Goal: Task Accomplishment & Management: Manage account settings

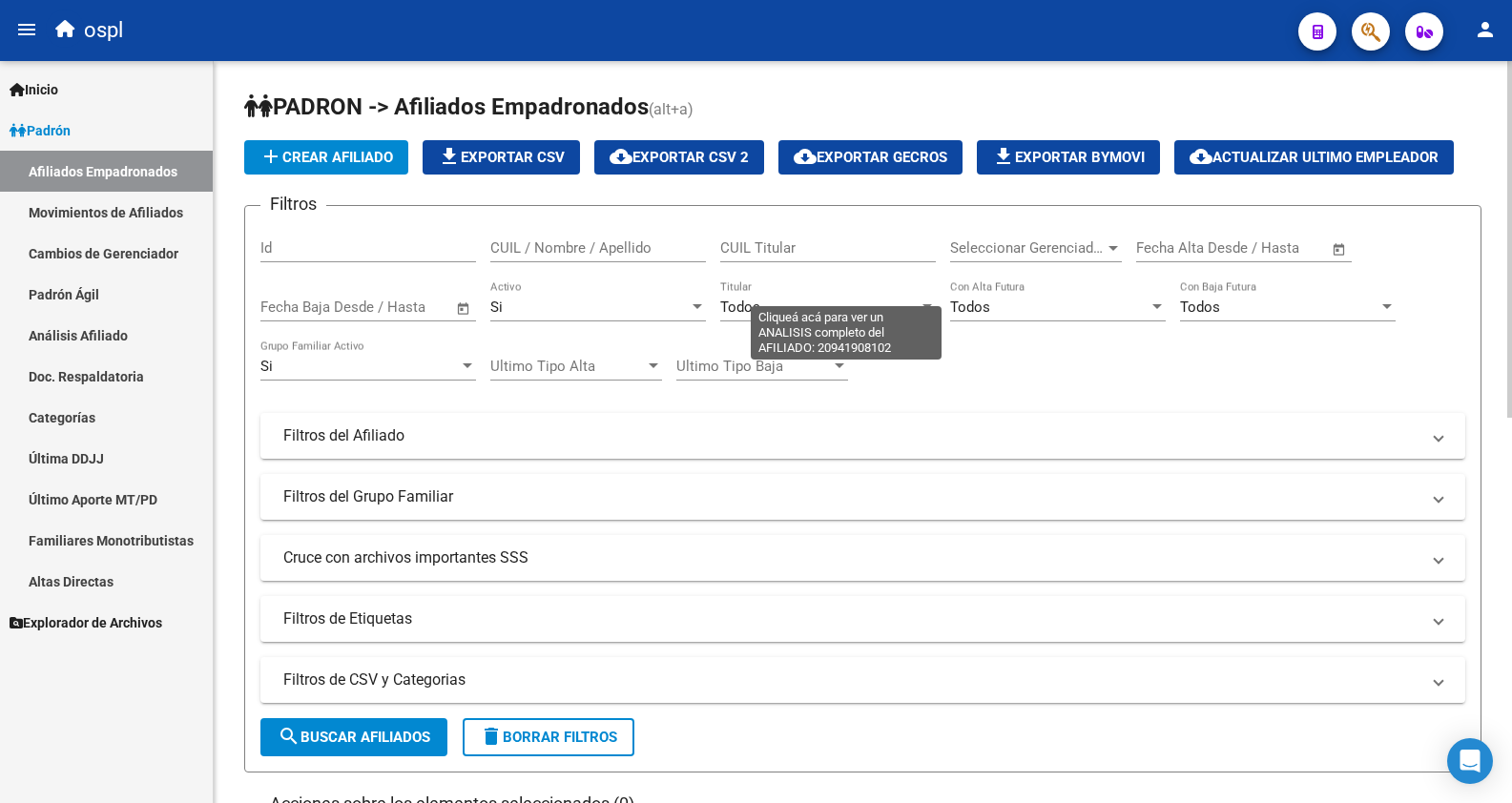
scroll to position [736, 0]
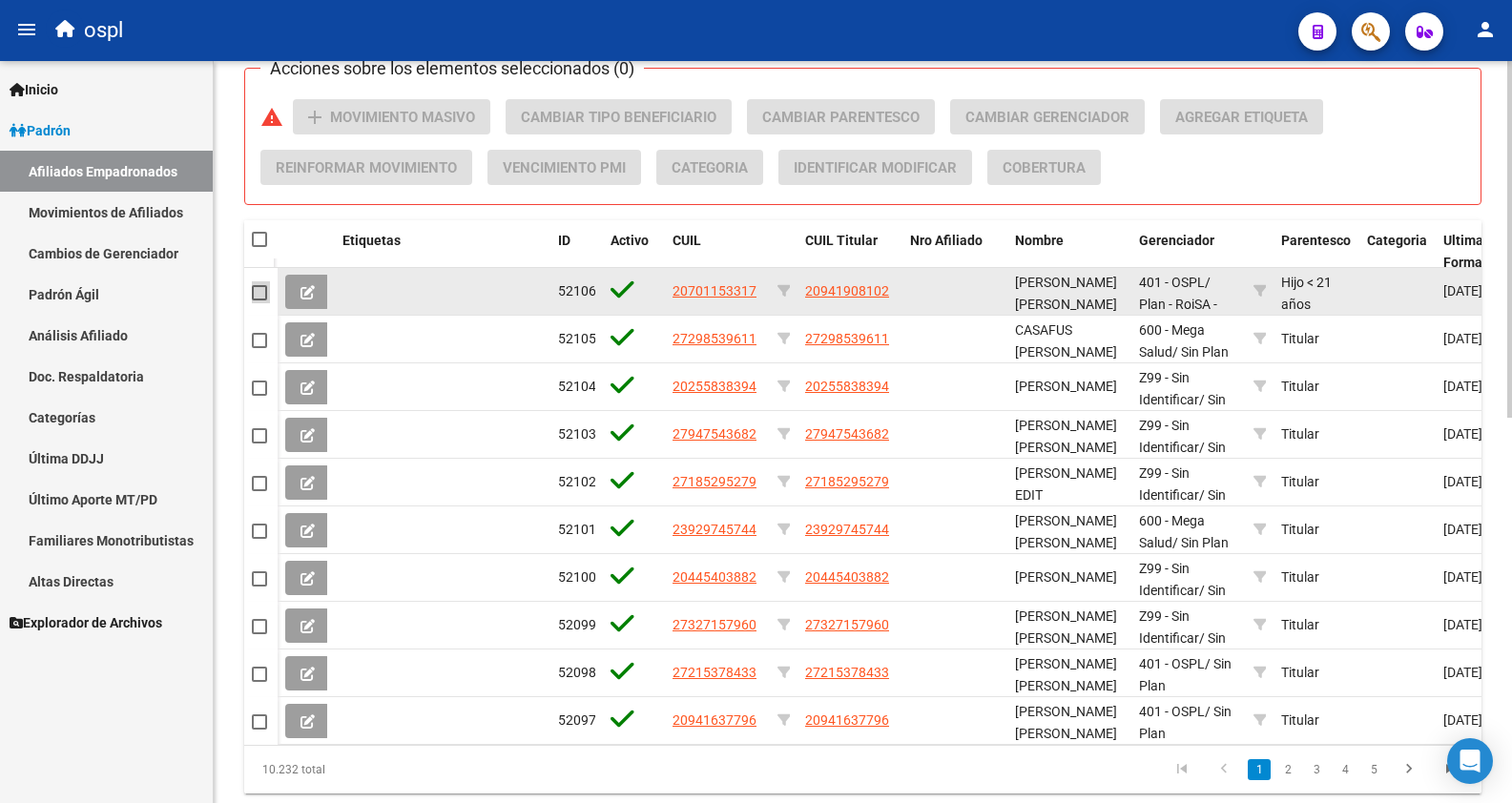
click at [257, 288] on span at bounding box center [259, 292] width 16 height 16
click at [258, 300] on input "checkbox" at bounding box center [258, 300] width 1 height 1
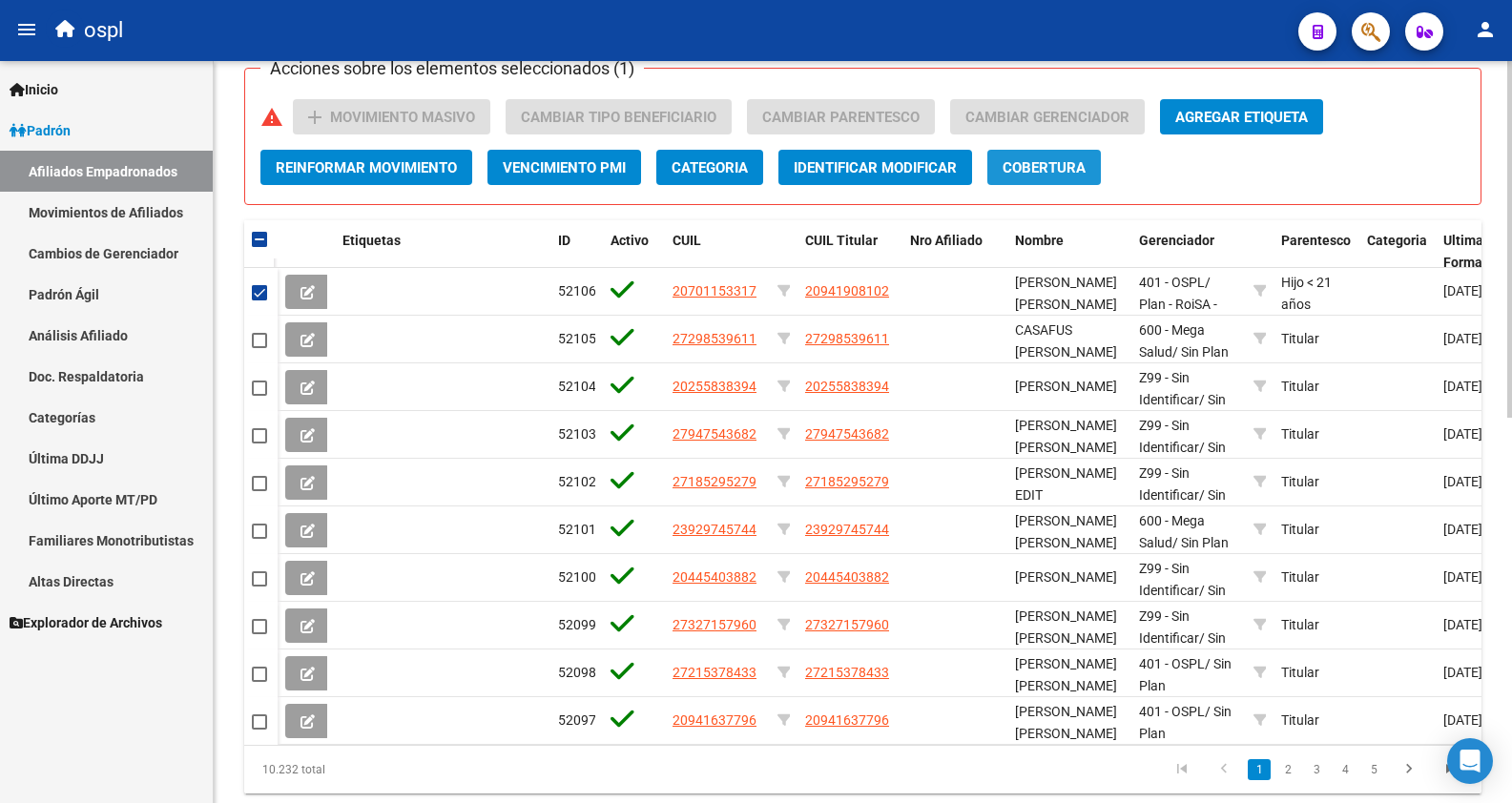
click at [1093, 171] on button "Cobertura" at bounding box center [1044, 167] width 114 height 35
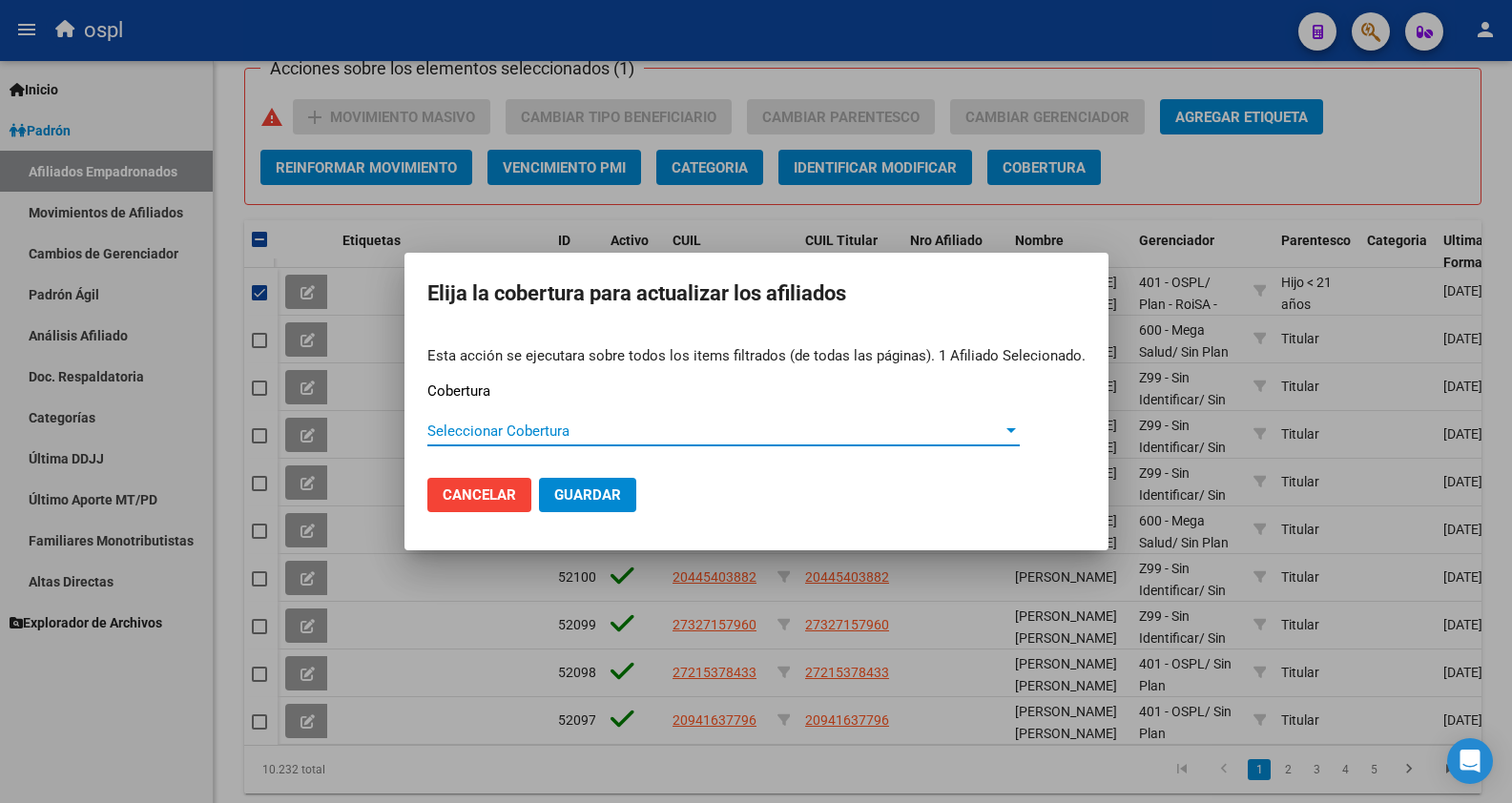
click at [793, 421] on div "Seleccionar Cobertura Seleccionar Cobertura" at bounding box center [723, 430] width 592 height 28
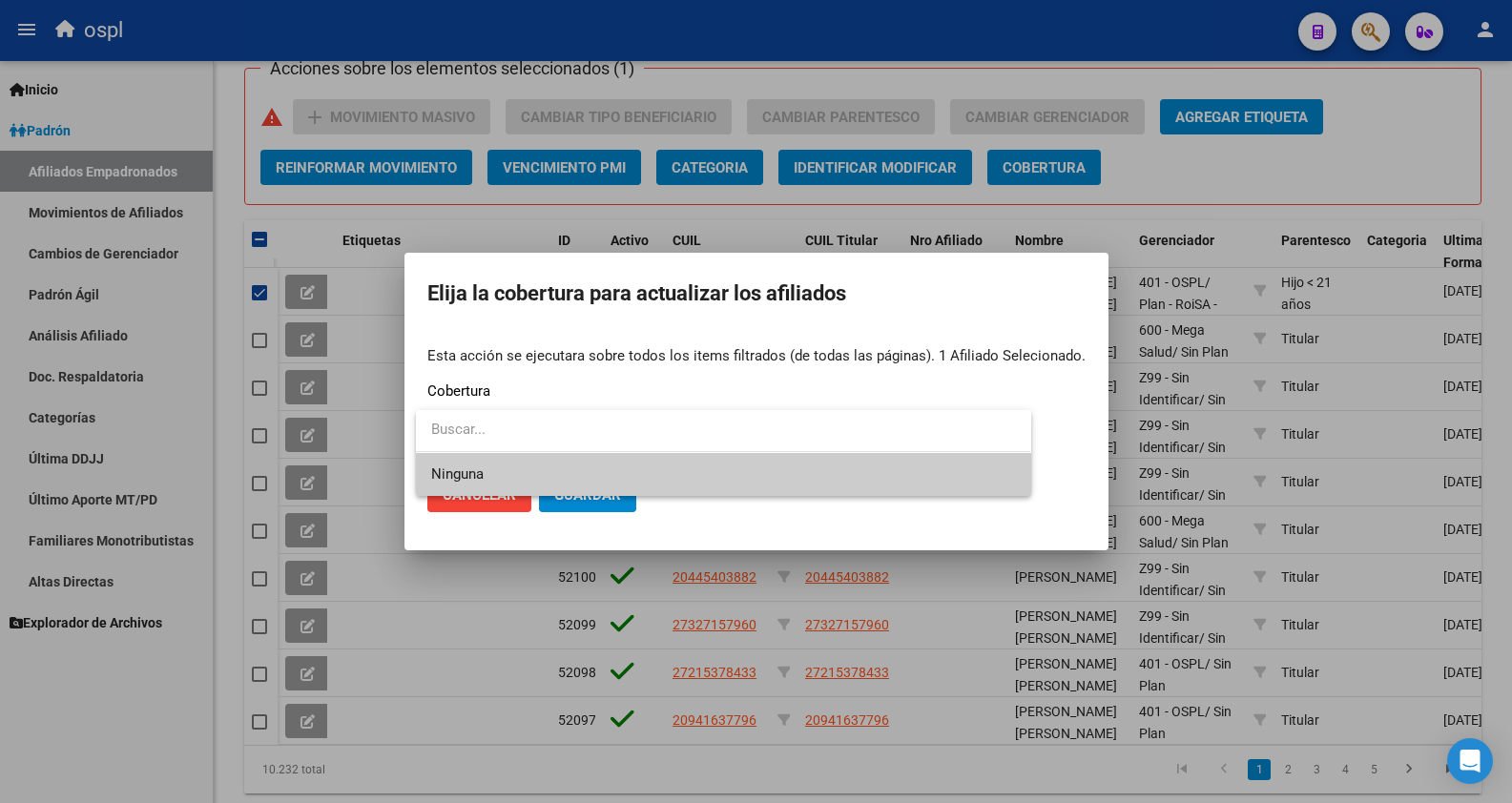
click at [789, 437] on input "dropdown search" at bounding box center [723, 429] width 615 height 43
click at [1063, 269] on div at bounding box center [756, 401] width 1512 height 803
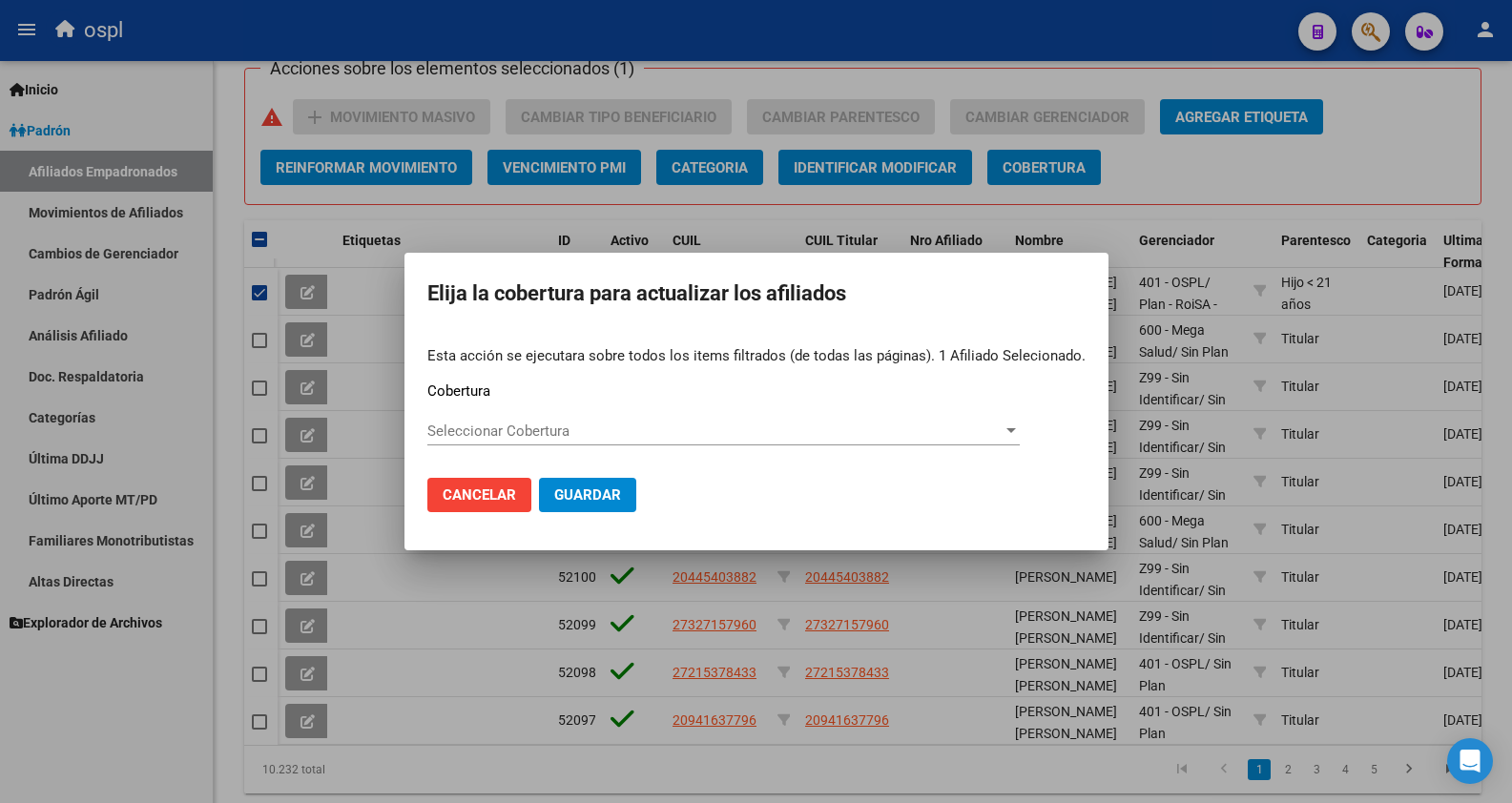
click at [683, 434] on span "Seleccionar Cobertura" at bounding box center [715, 431] width 575 height 18
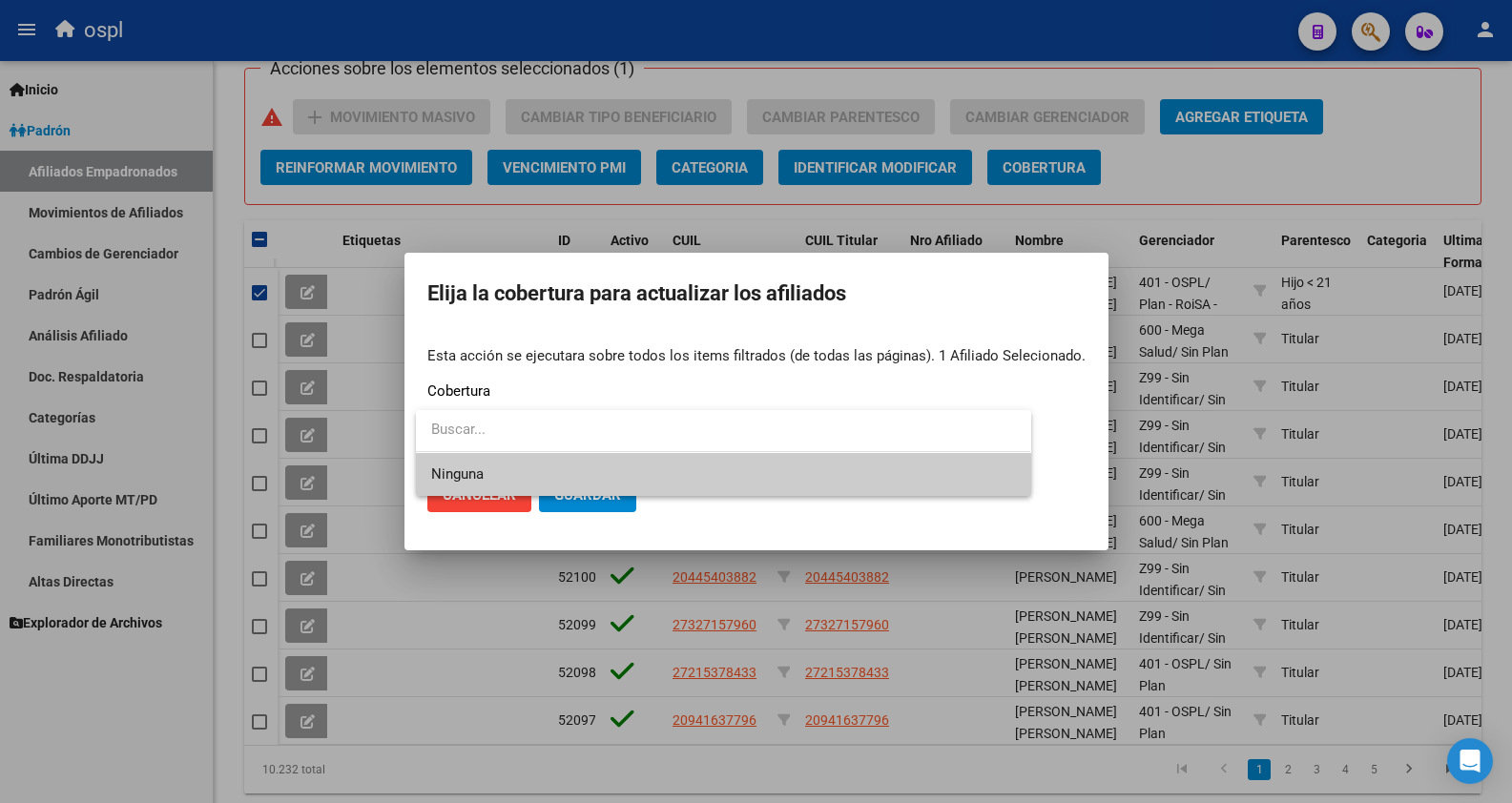
click at [742, 319] on div at bounding box center [756, 401] width 1512 height 803
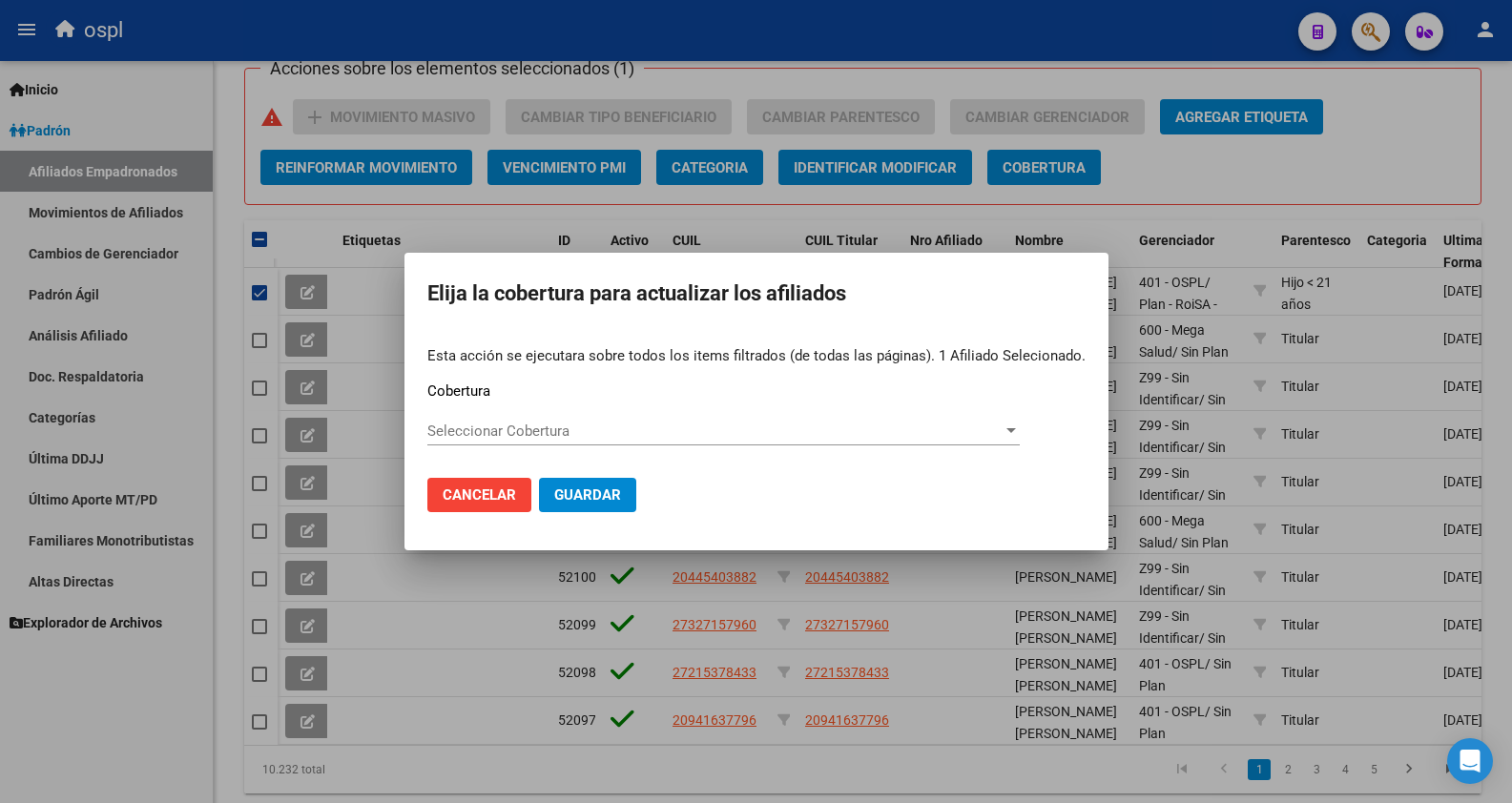
click at [240, 272] on div at bounding box center [756, 401] width 1512 height 803
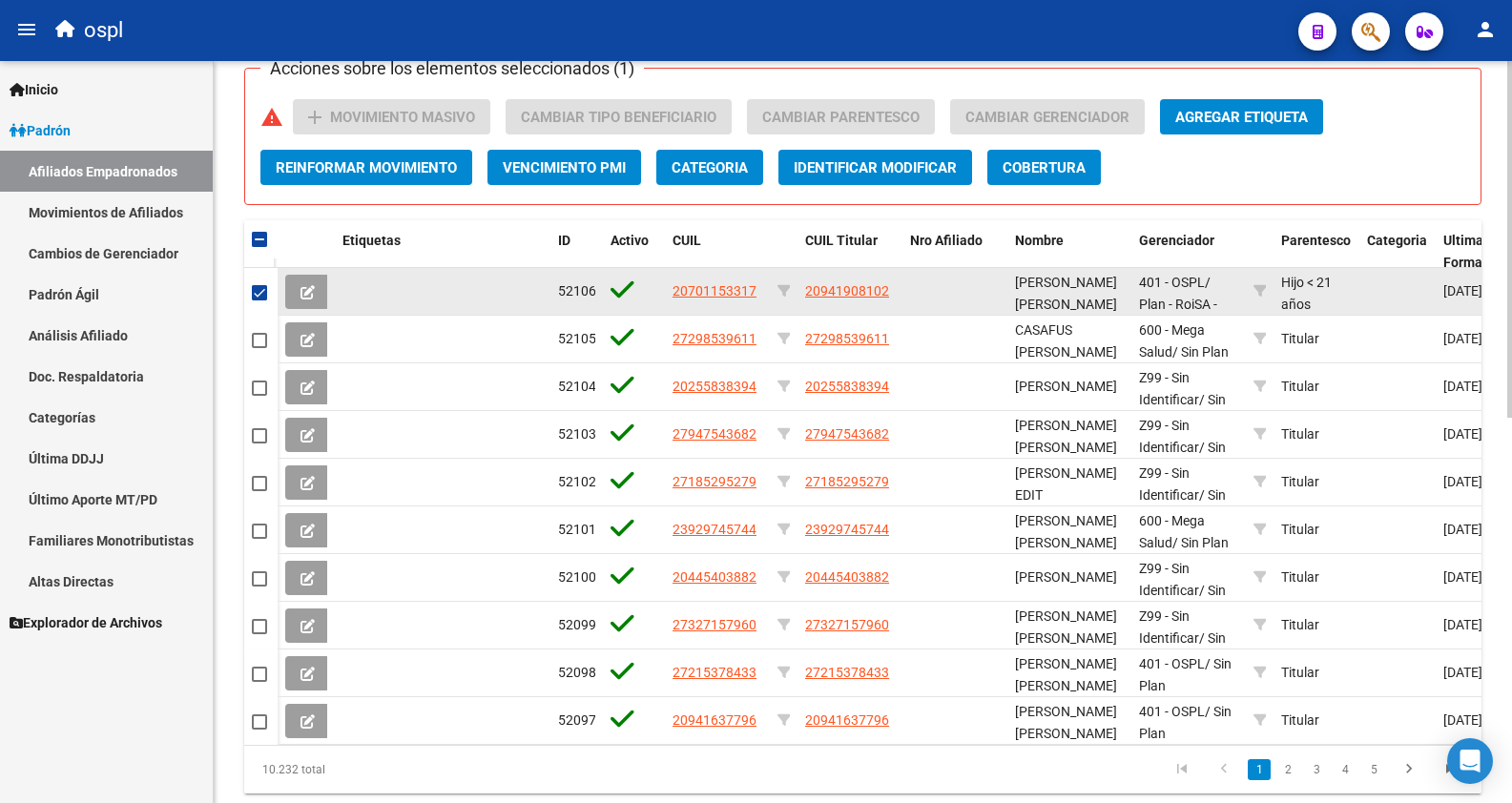
click at [261, 293] on span at bounding box center [259, 292] width 16 height 16
click at [259, 300] on input "checkbox" at bounding box center [258, 300] width 1 height 1
checkbox input "false"
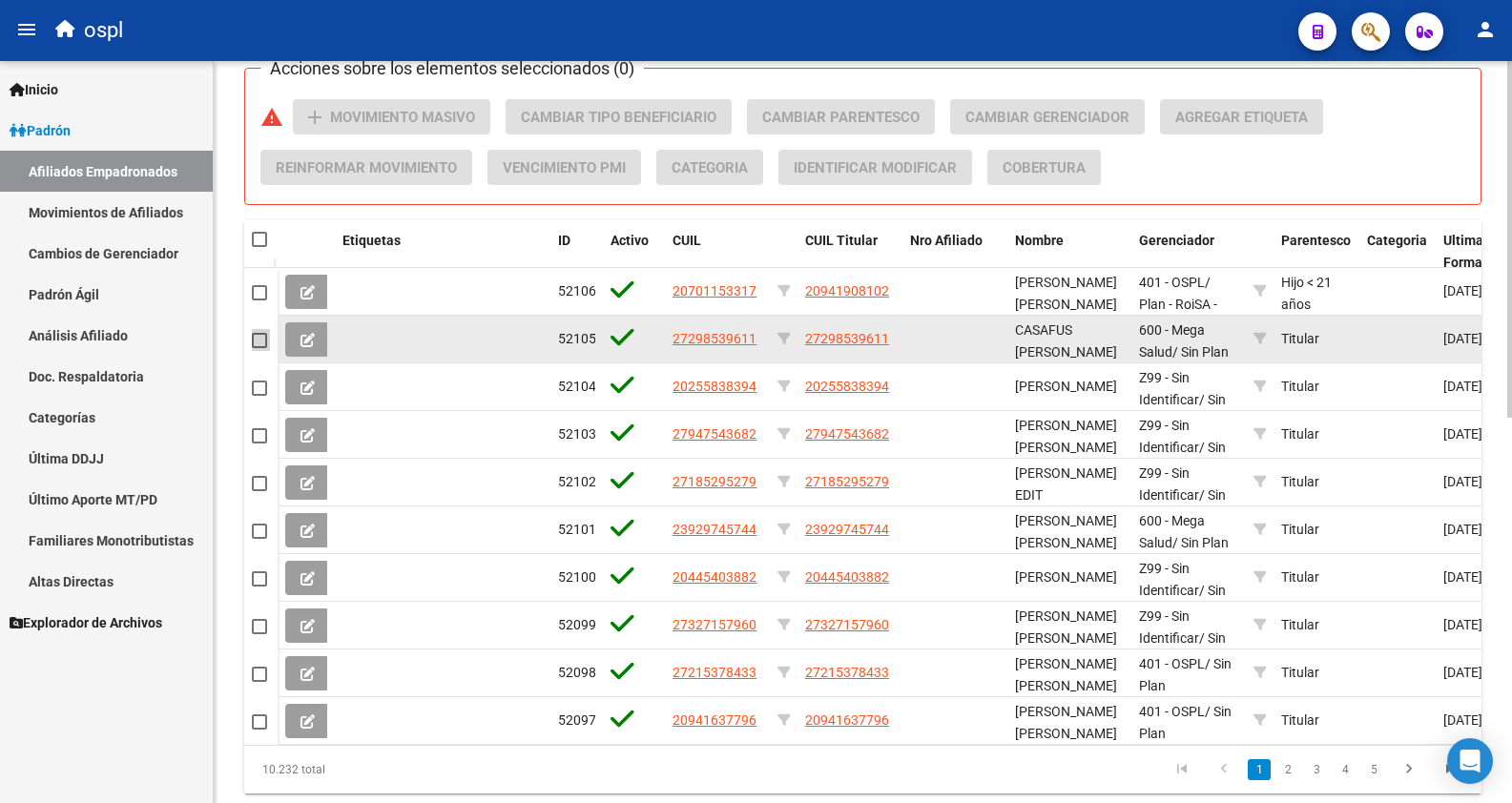
click at [259, 337] on span at bounding box center [259, 340] width 16 height 16
click at [259, 348] on input "checkbox" at bounding box center [258, 348] width 1 height 1
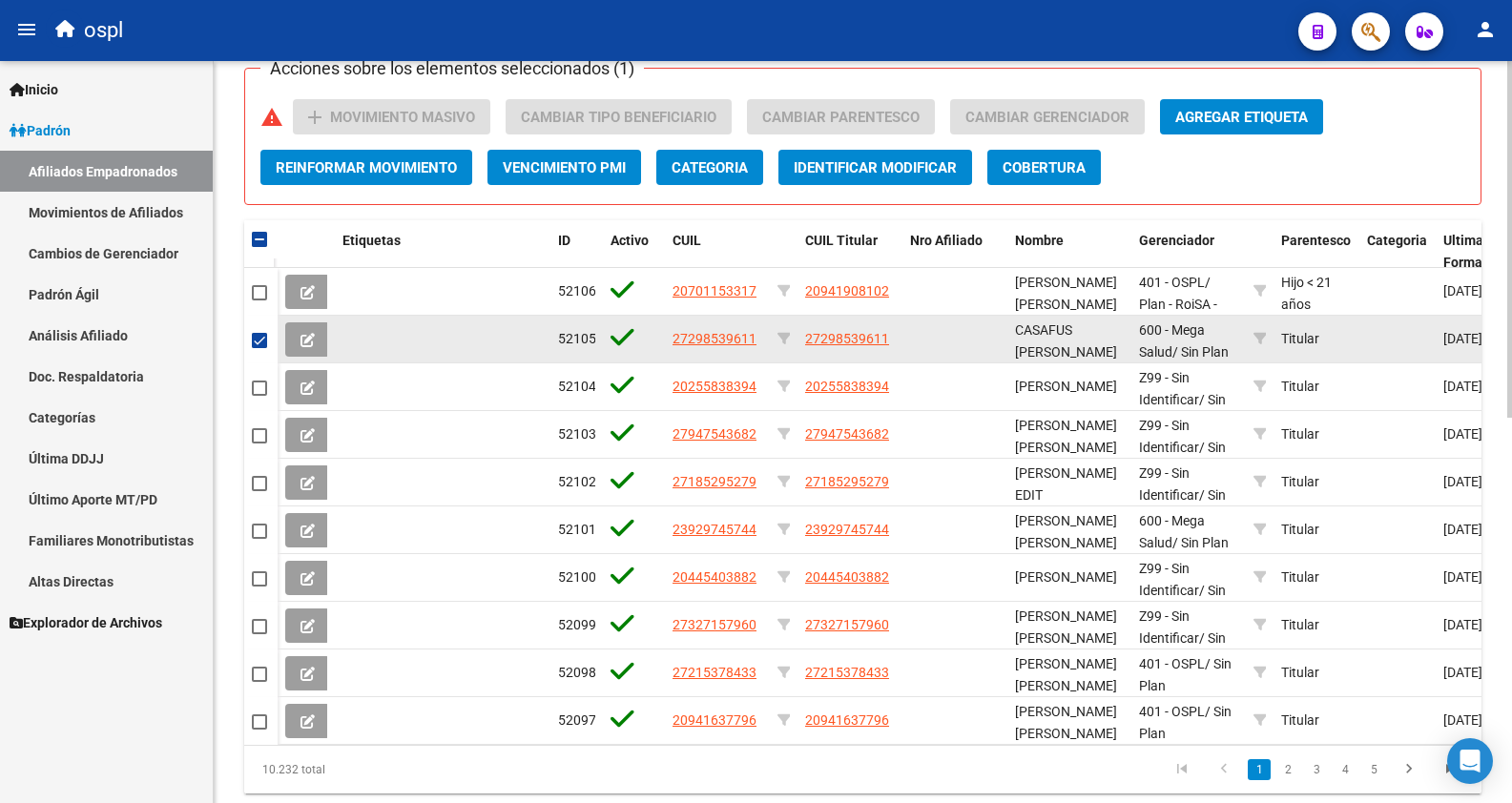
click at [257, 346] on span at bounding box center [259, 340] width 16 height 16
click at [258, 348] on input "checkbox" at bounding box center [258, 348] width 1 height 1
checkbox input "false"
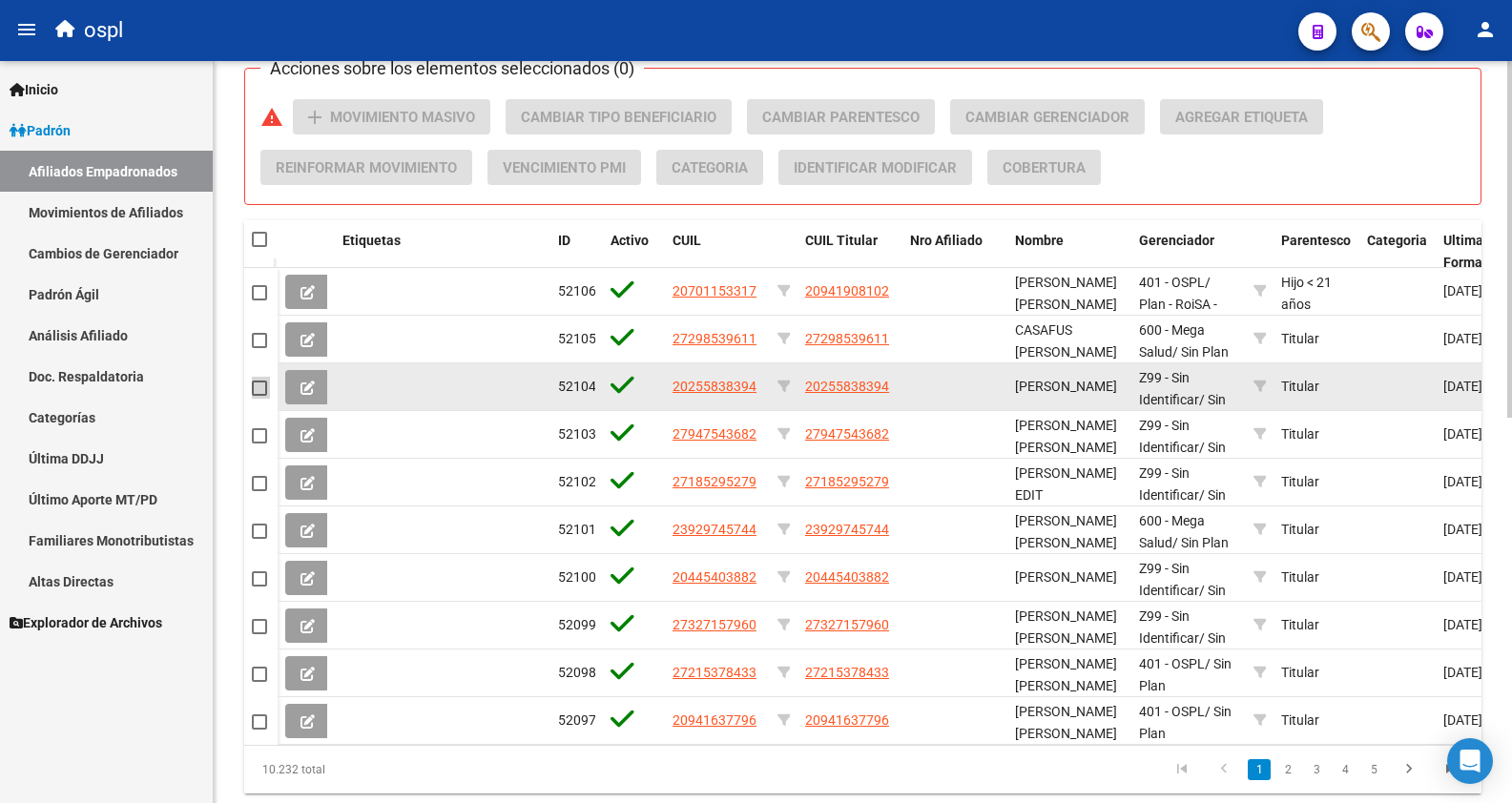
click at [259, 385] on span at bounding box center [259, 388] width 16 height 16
click at [259, 396] on input "checkbox" at bounding box center [258, 396] width 1 height 1
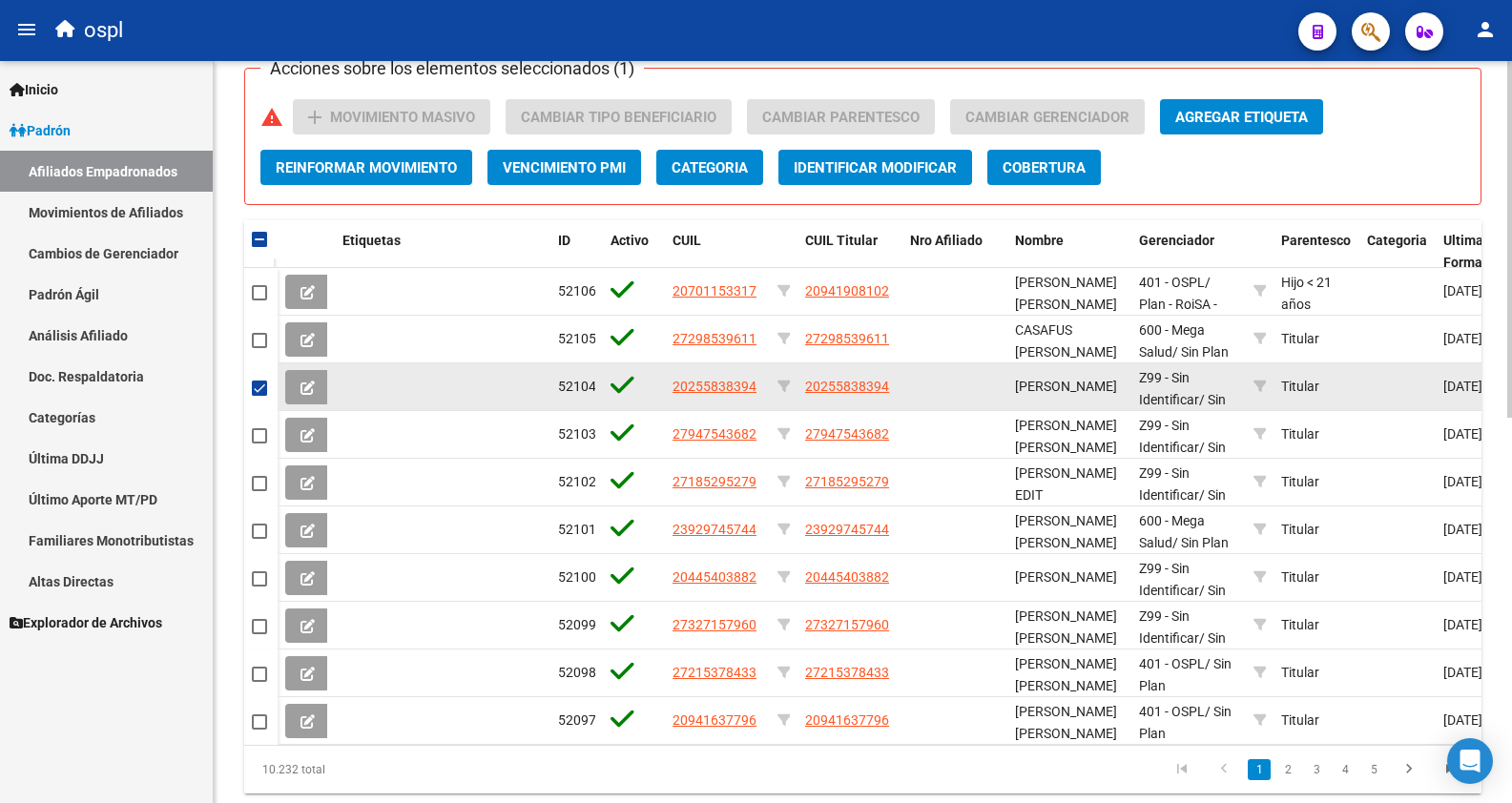
click at [259, 385] on span at bounding box center [259, 388] width 16 height 16
click at [259, 396] on input "checkbox" at bounding box center [258, 396] width 1 height 1
checkbox input "false"
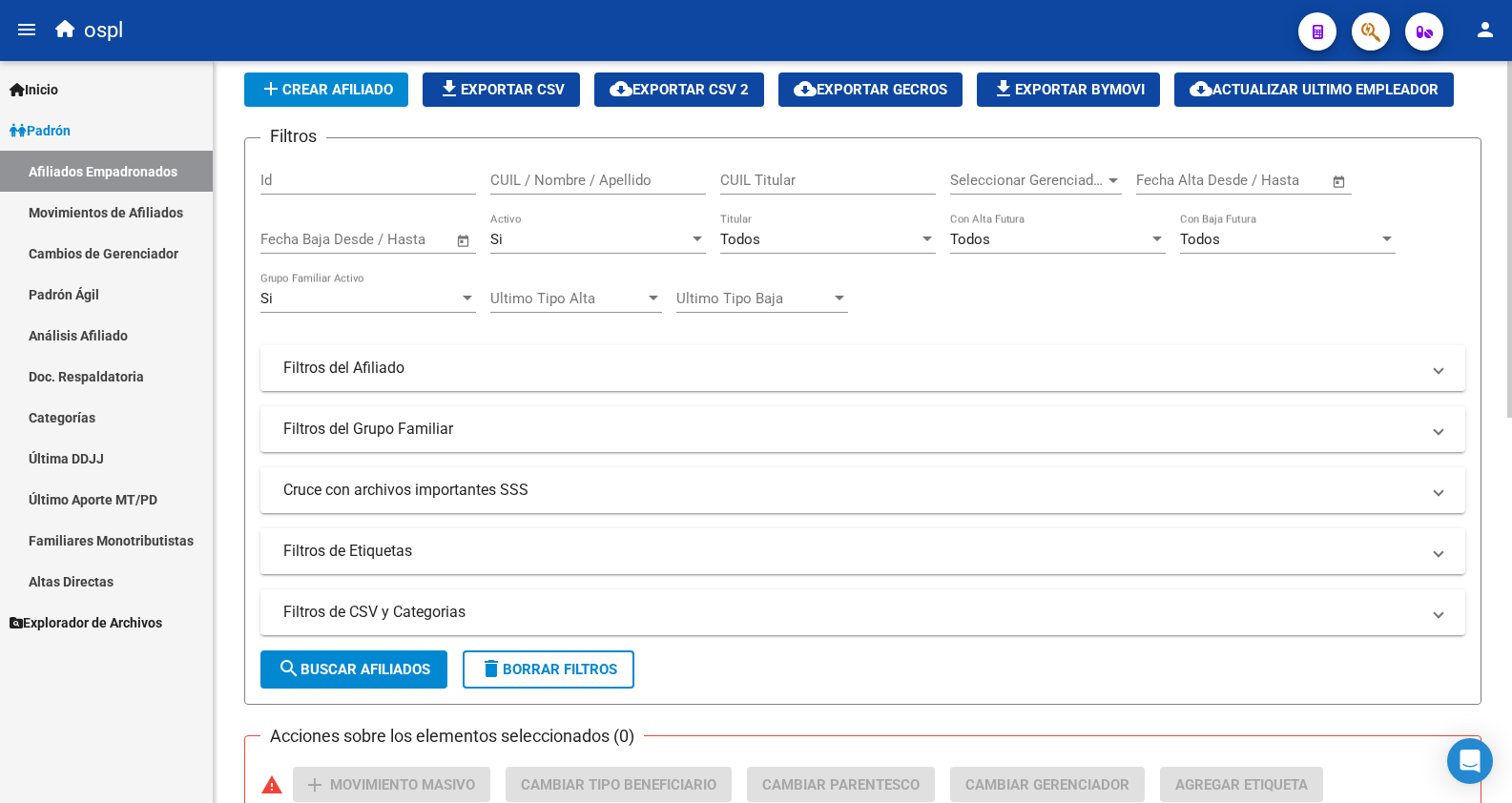
scroll to position [0, 0]
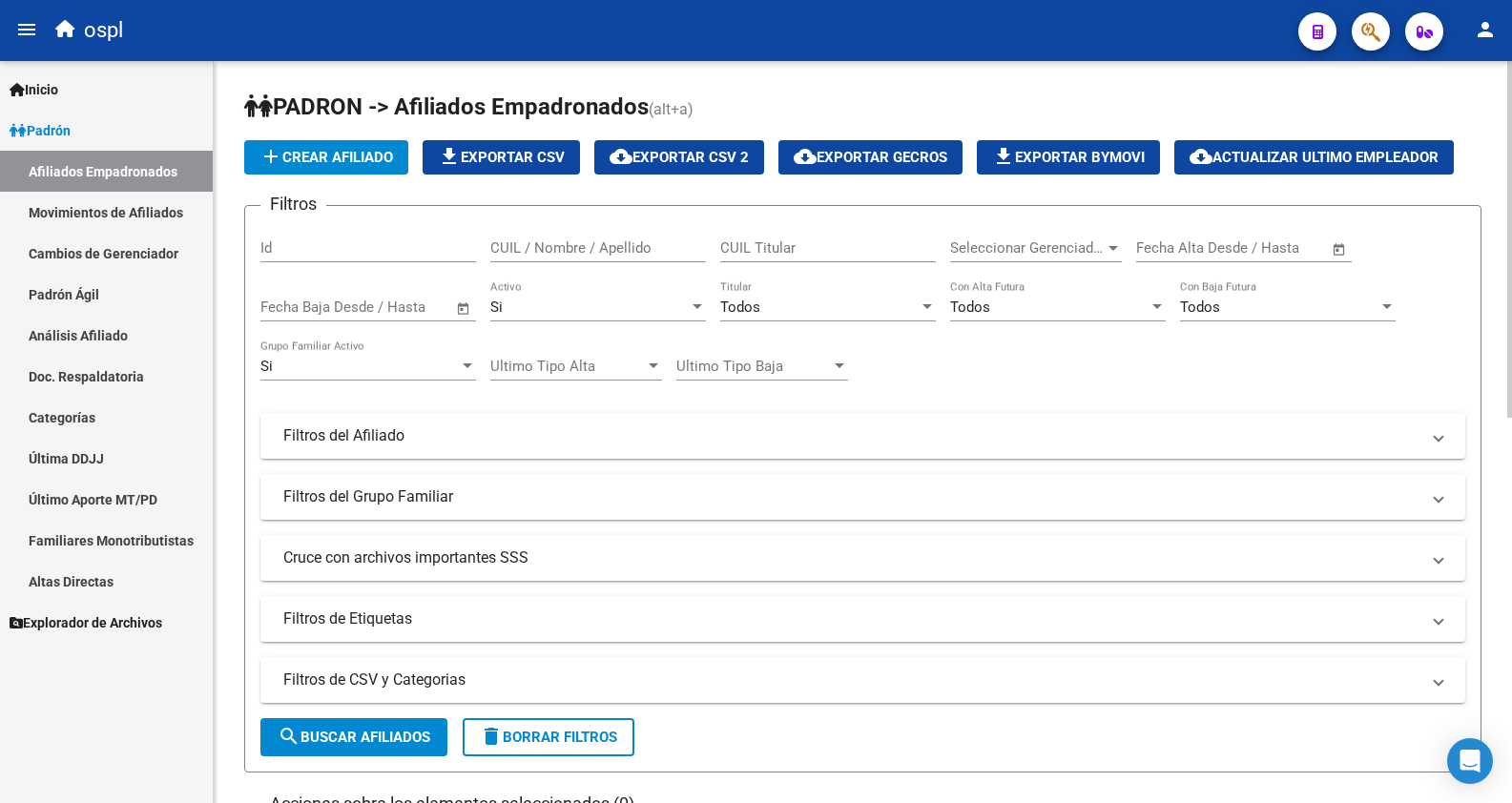
click at [806, 307] on div "Todos" at bounding box center [819, 307] width 199 height 18
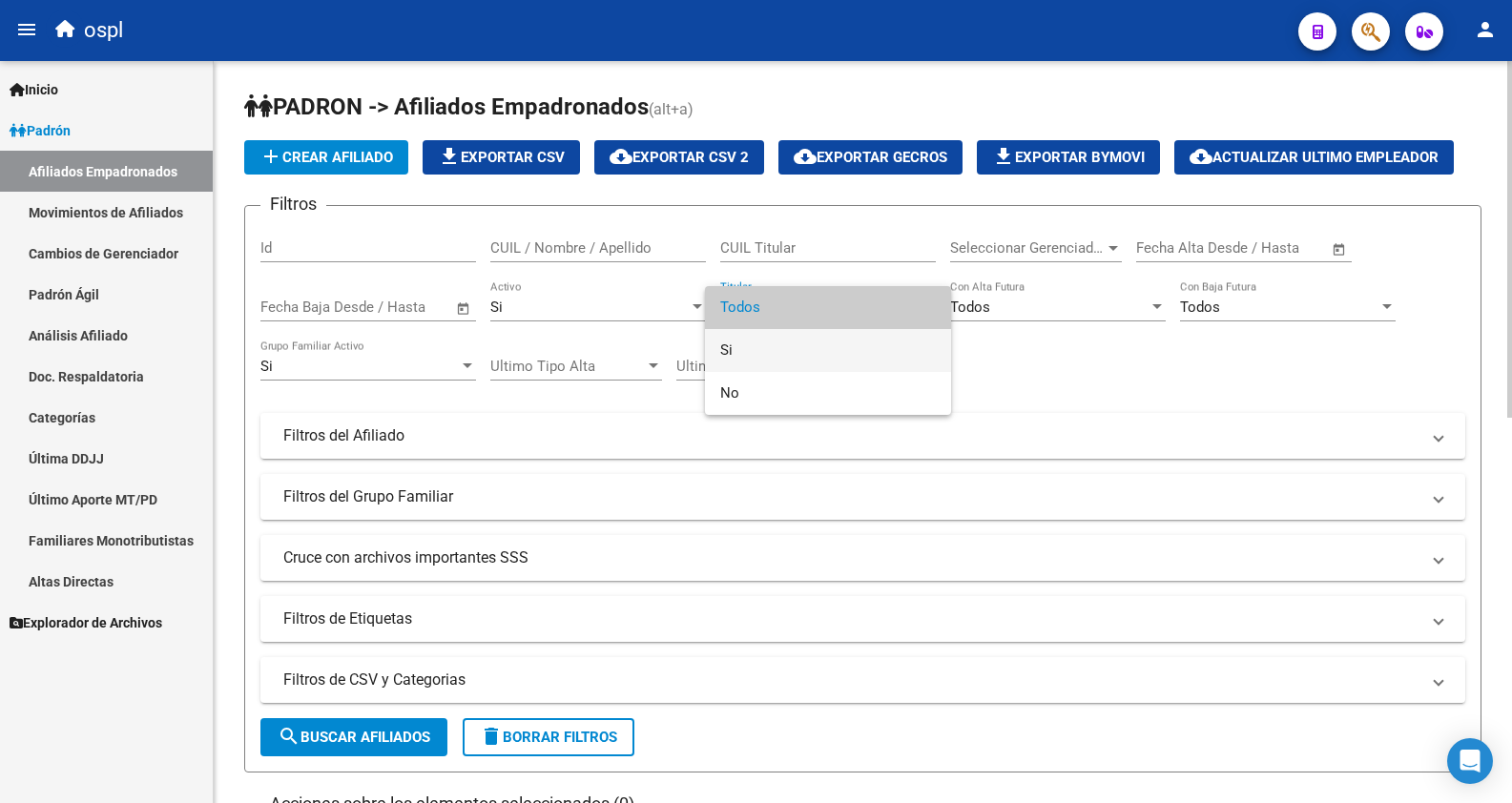
click at [778, 347] on span "Si" at bounding box center [828, 350] width 215 height 43
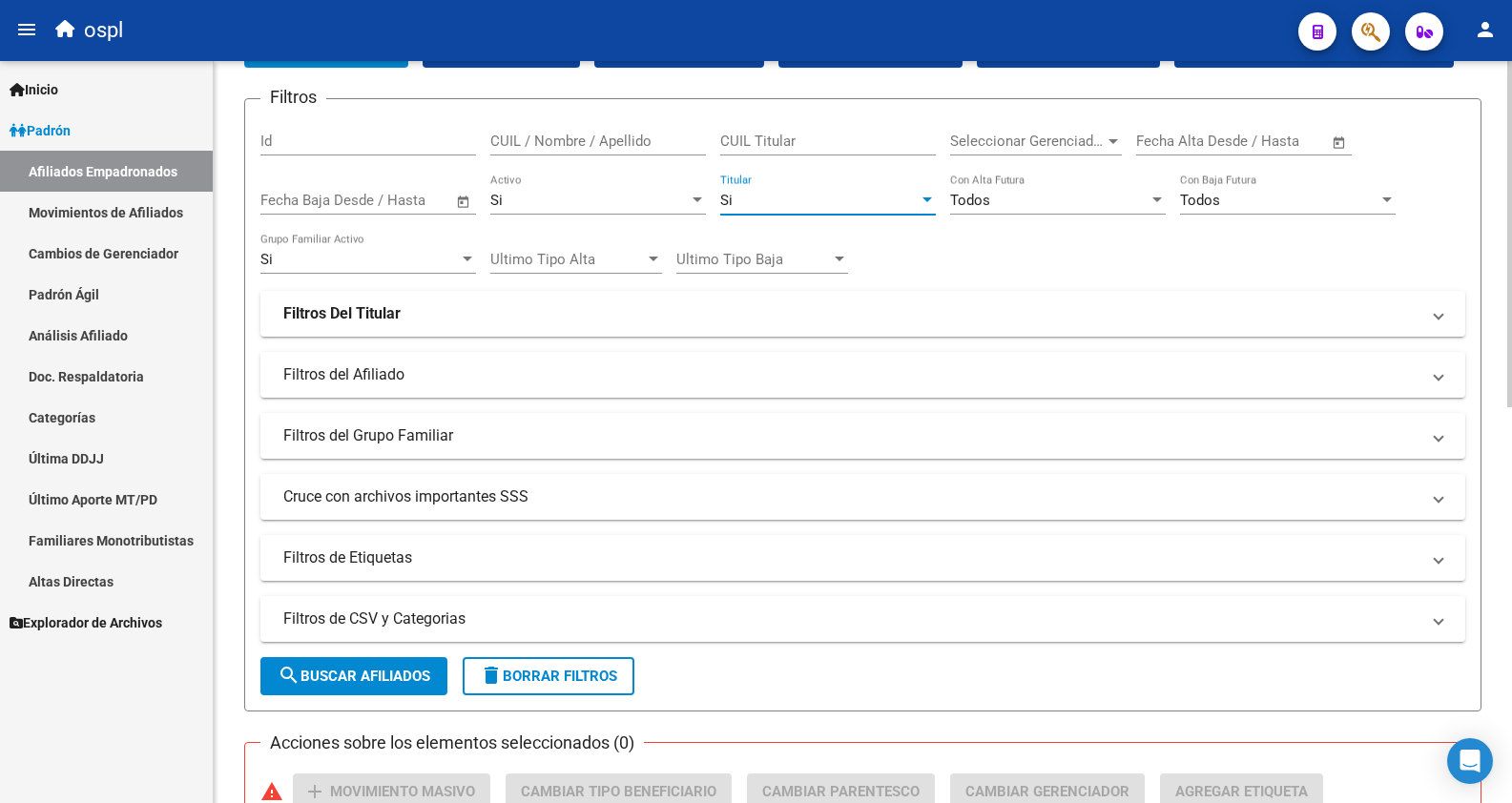
scroll to position [381, 0]
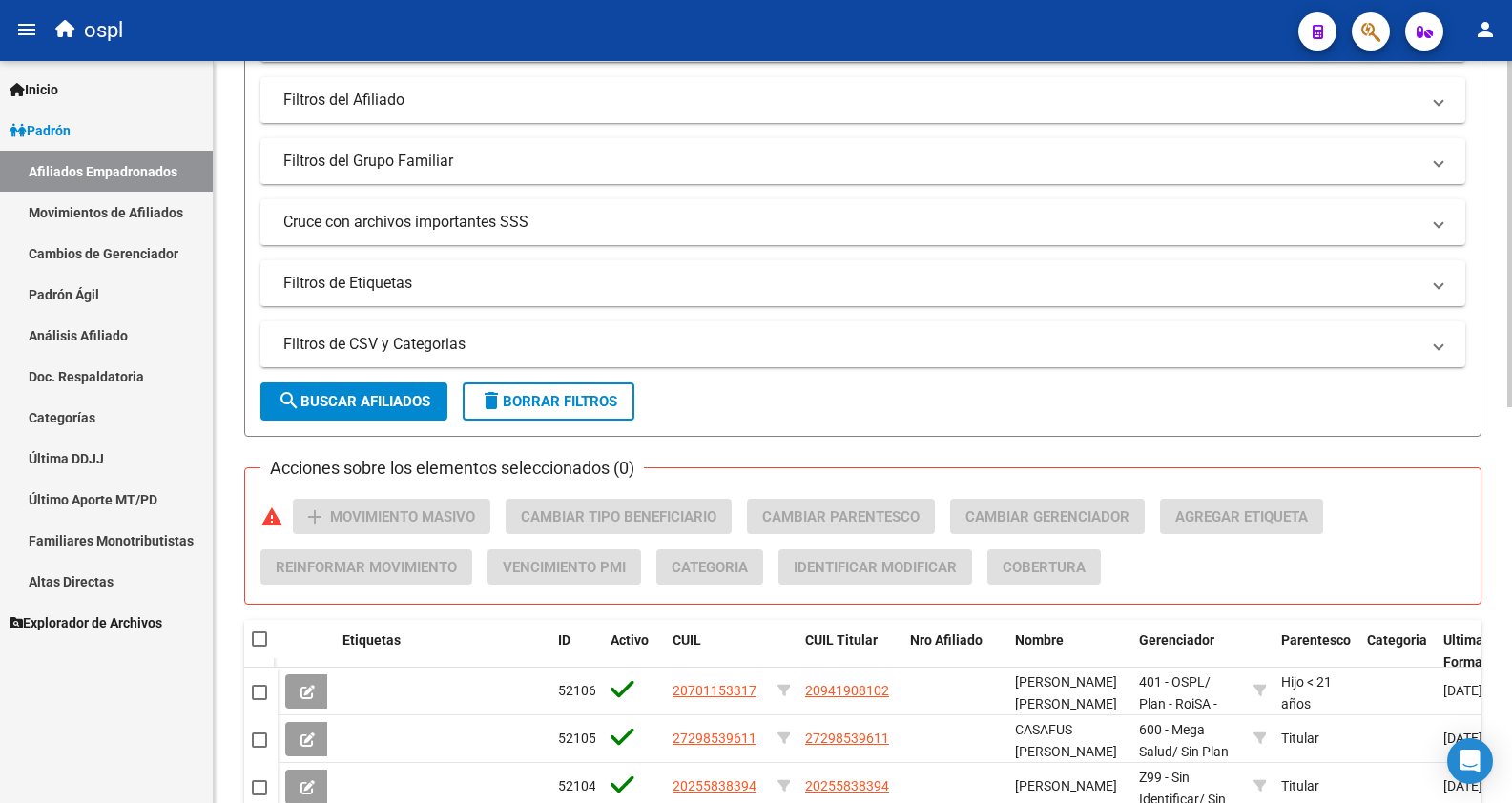
click at [406, 403] on span "search Buscar Afiliados" at bounding box center [354, 402] width 153 height 18
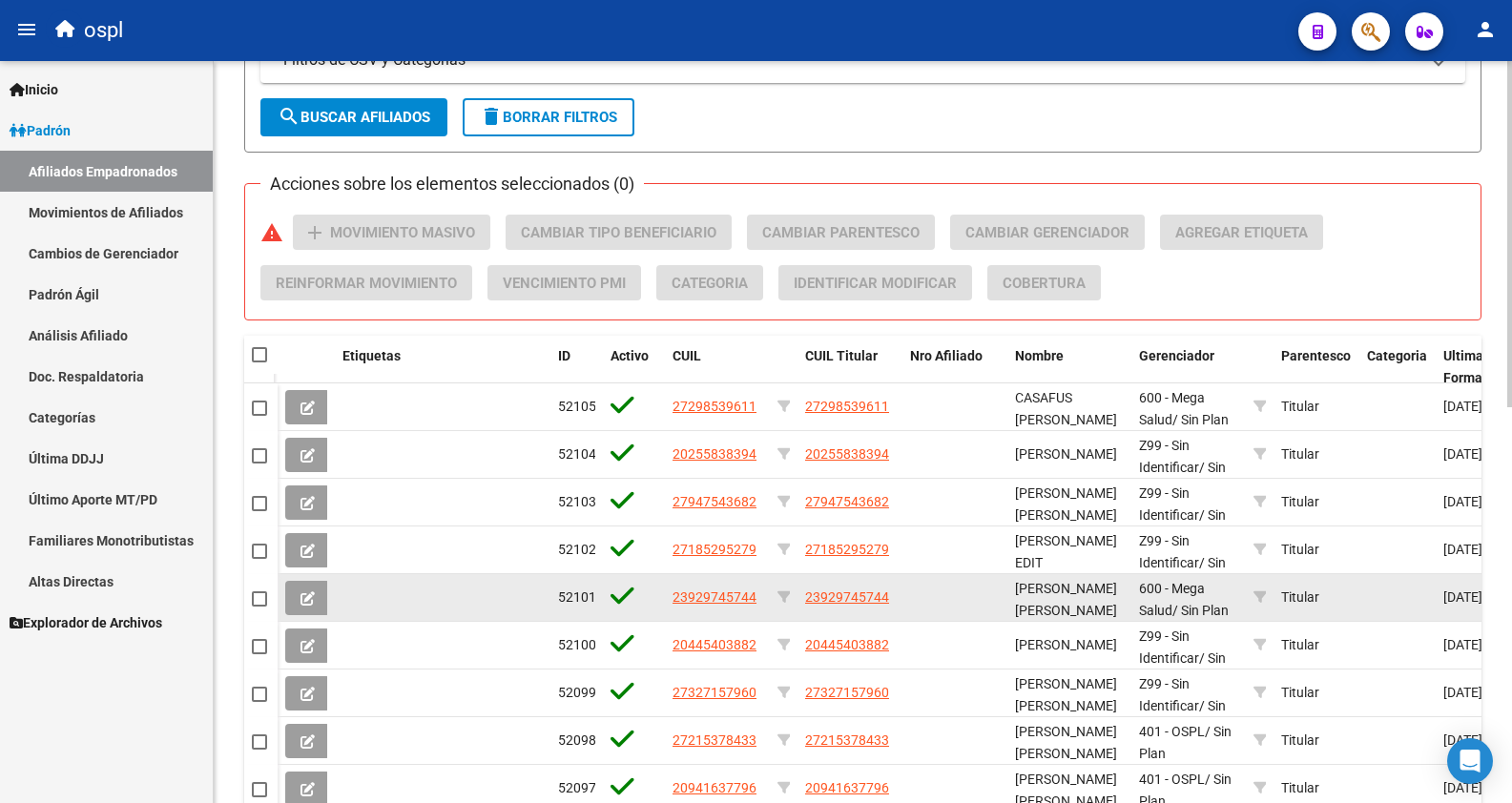
scroll to position [847, 0]
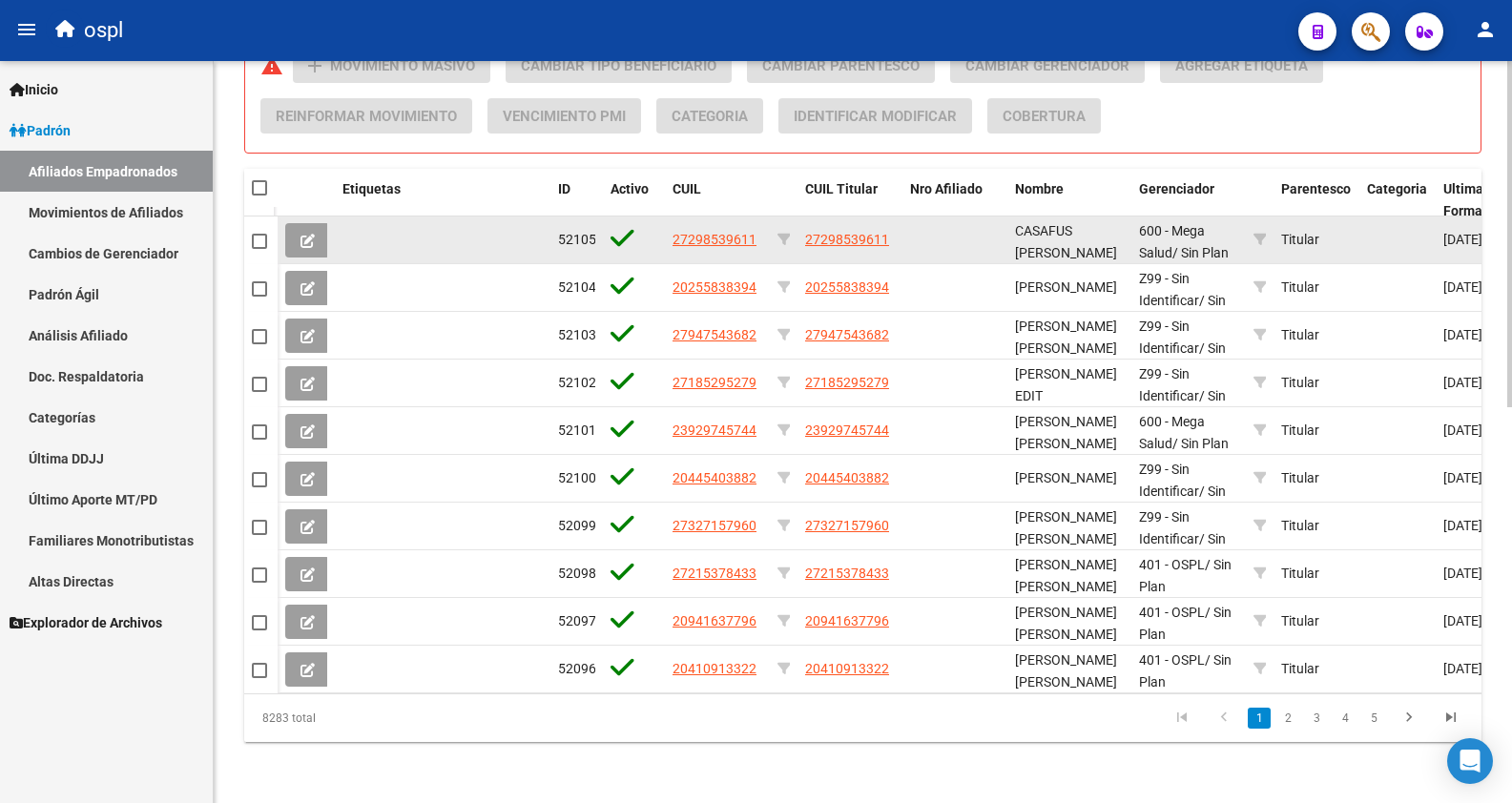
click at [262, 234] on span at bounding box center [259, 242] width 16 height 16
click at [259, 248] on input "checkbox" at bounding box center [258, 248] width 1 height 1
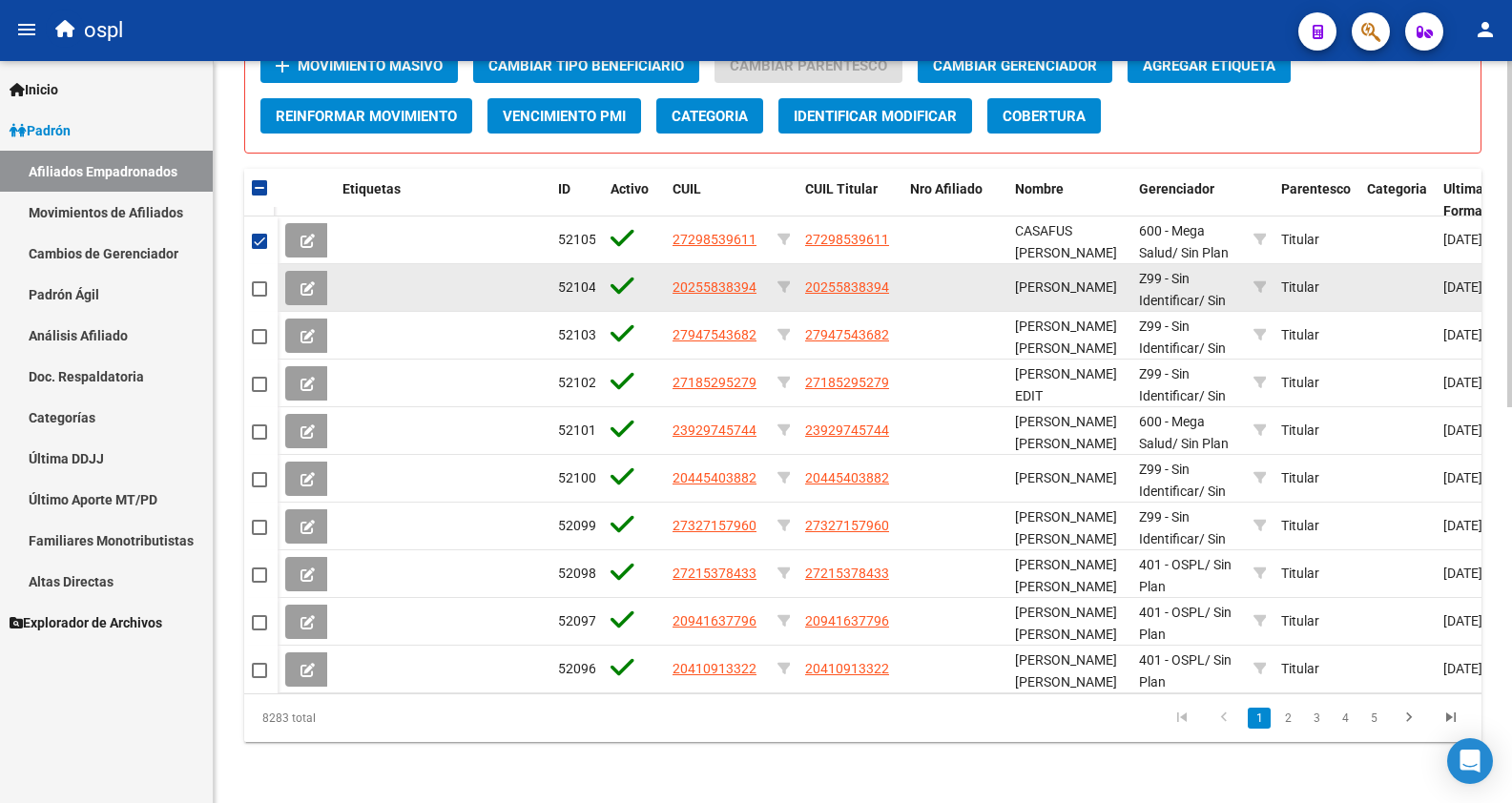
scroll to position [751, 0]
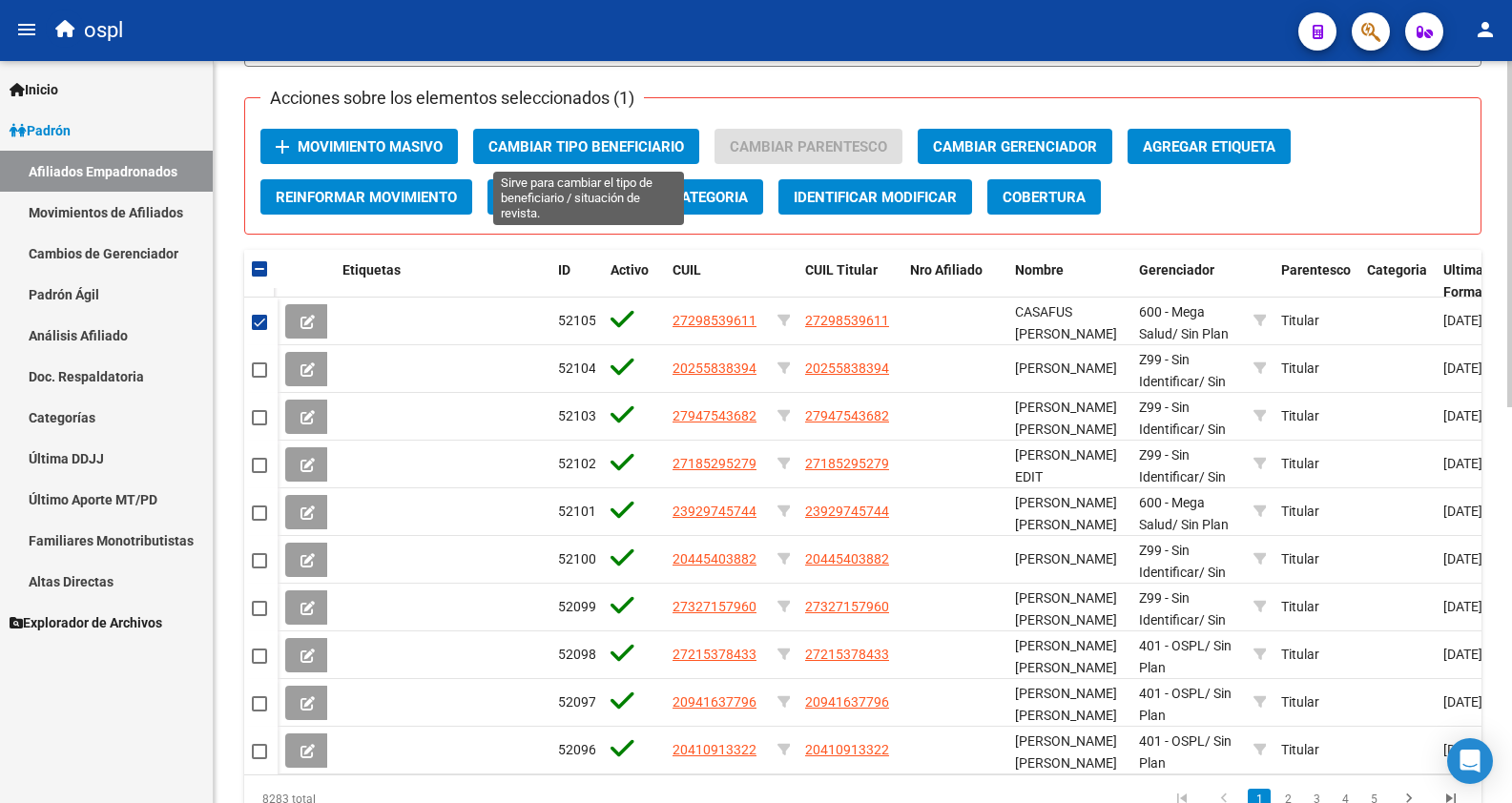
click at [504, 150] on span "Cambiar Tipo Beneficiario" at bounding box center [586, 147] width 196 height 18
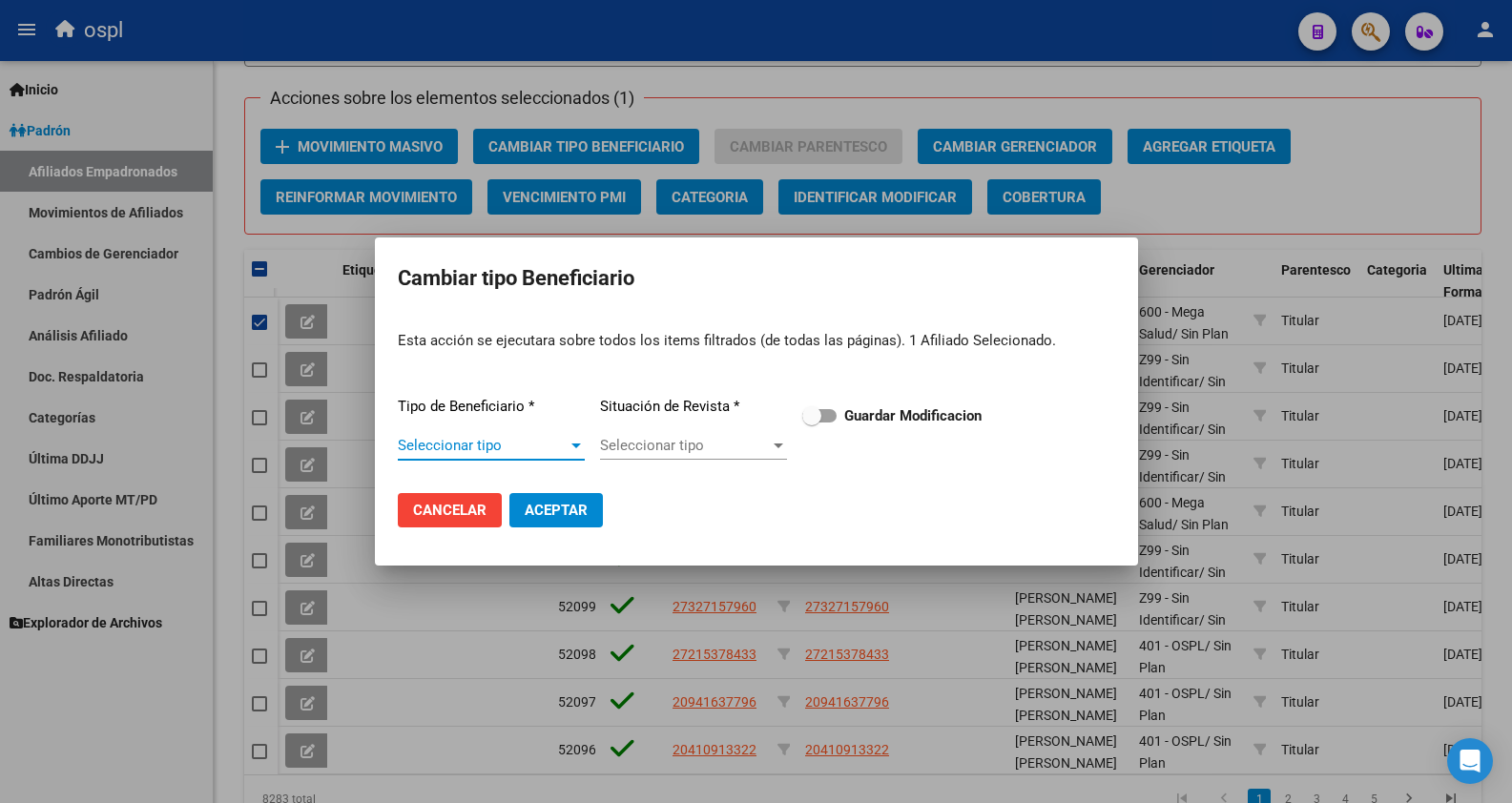
click at [518, 447] on span "Seleccionar tipo" at bounding box center [482, 445] width 170 height 18
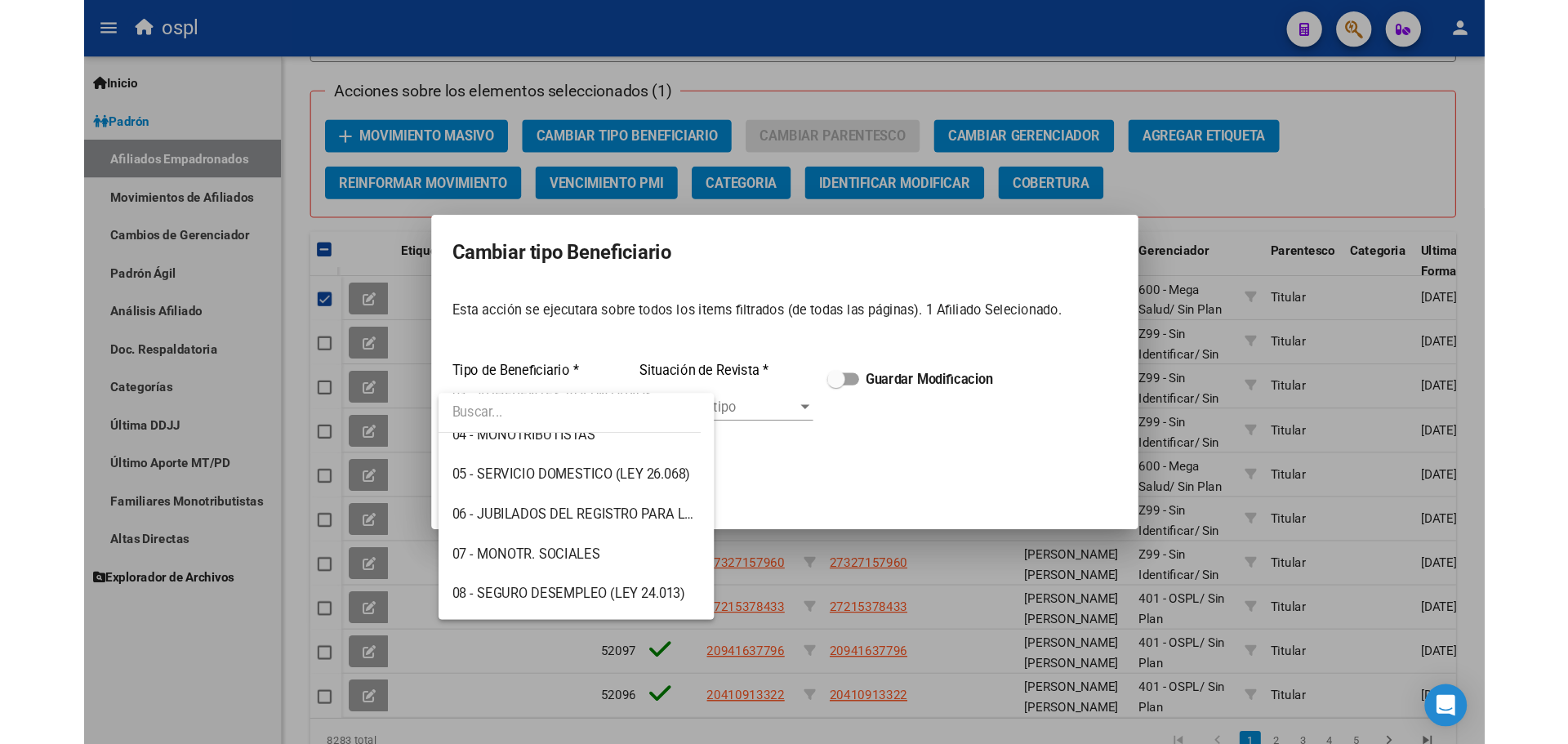
scroll to position [245, 0]
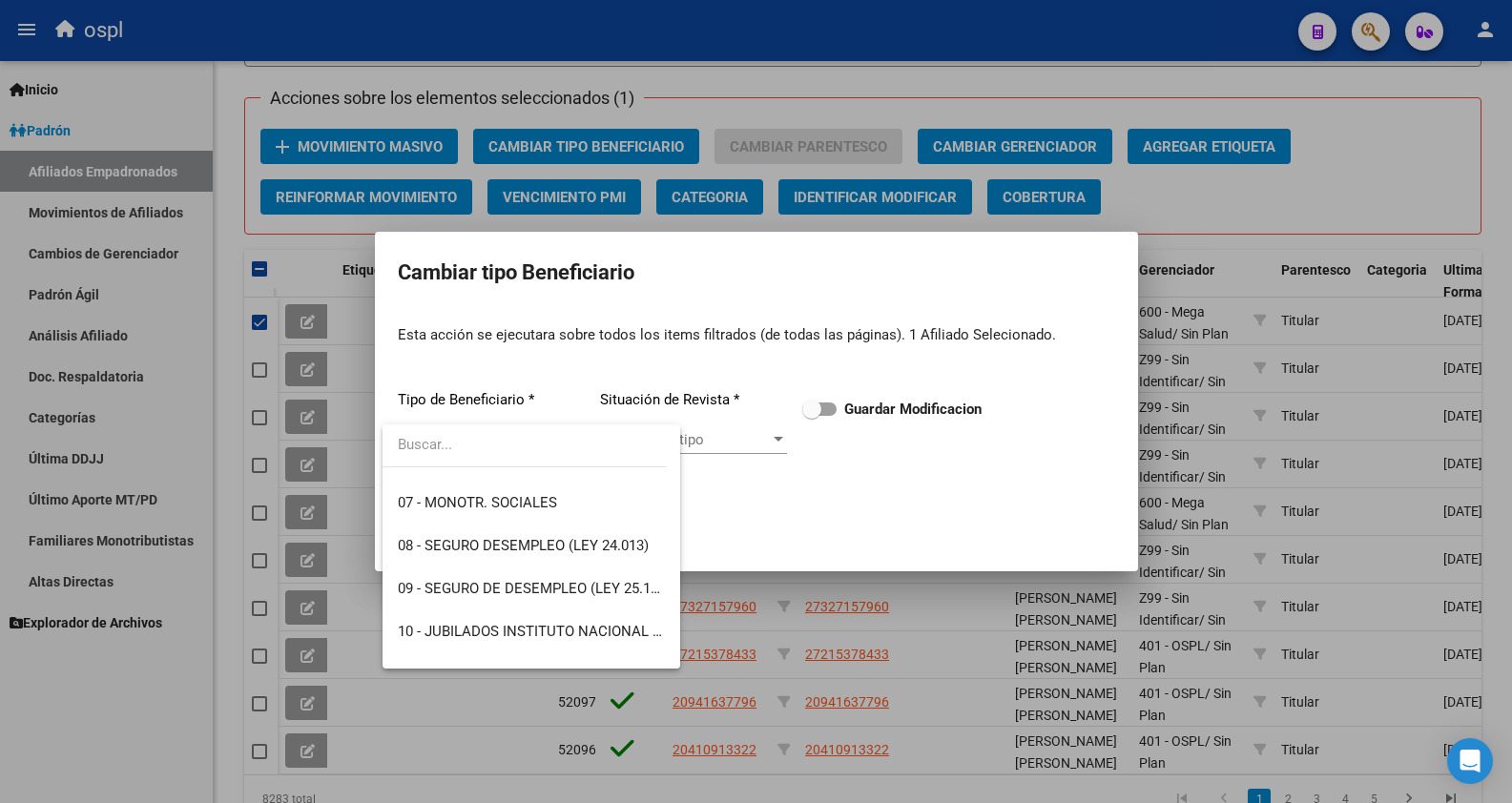
click at [756, 541] on div at bounding box center [756, 401] width 1512 height 803
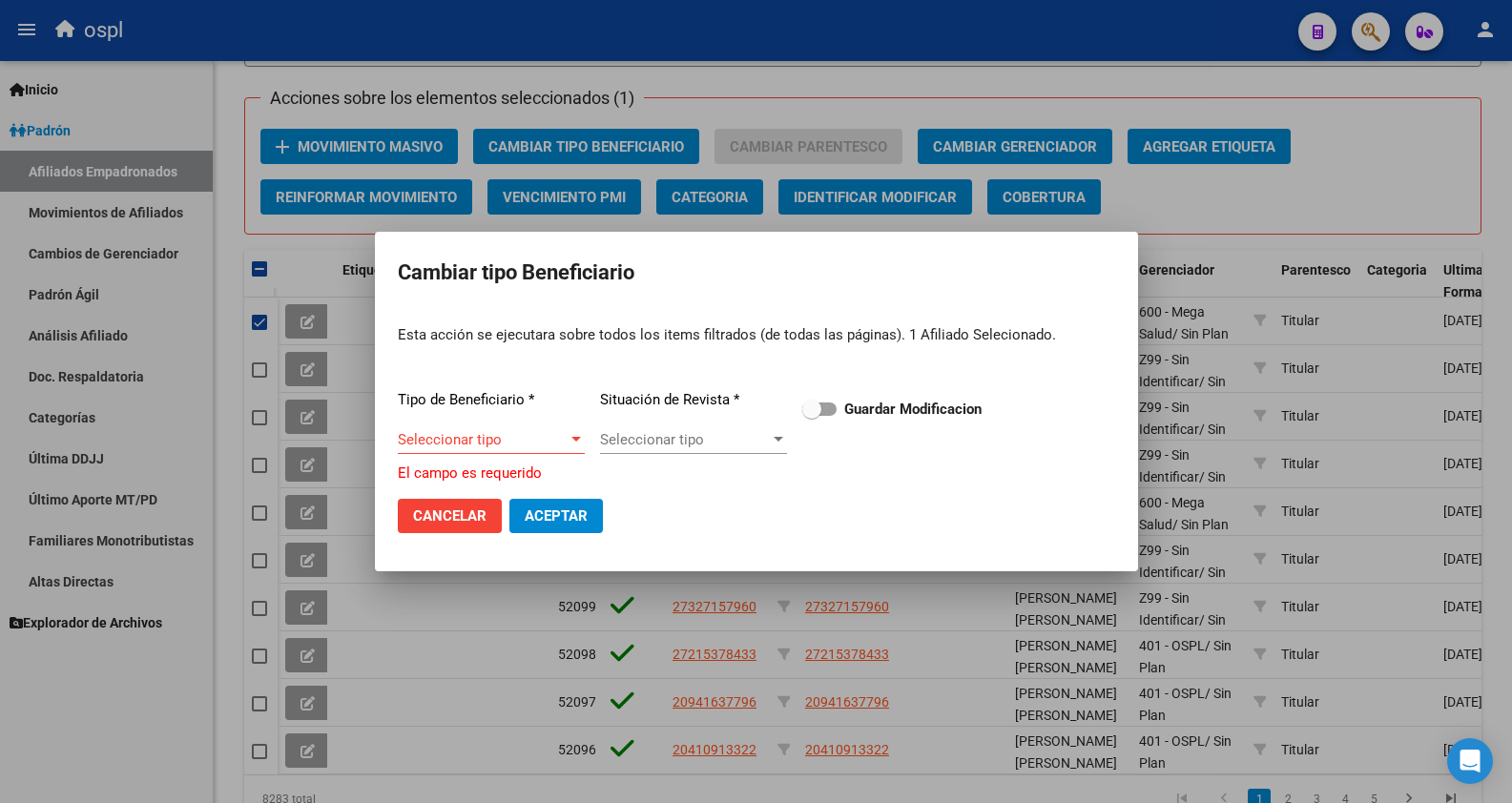
click at [233, 320] on div at bounding box center [756, 401] width 1512 height 803
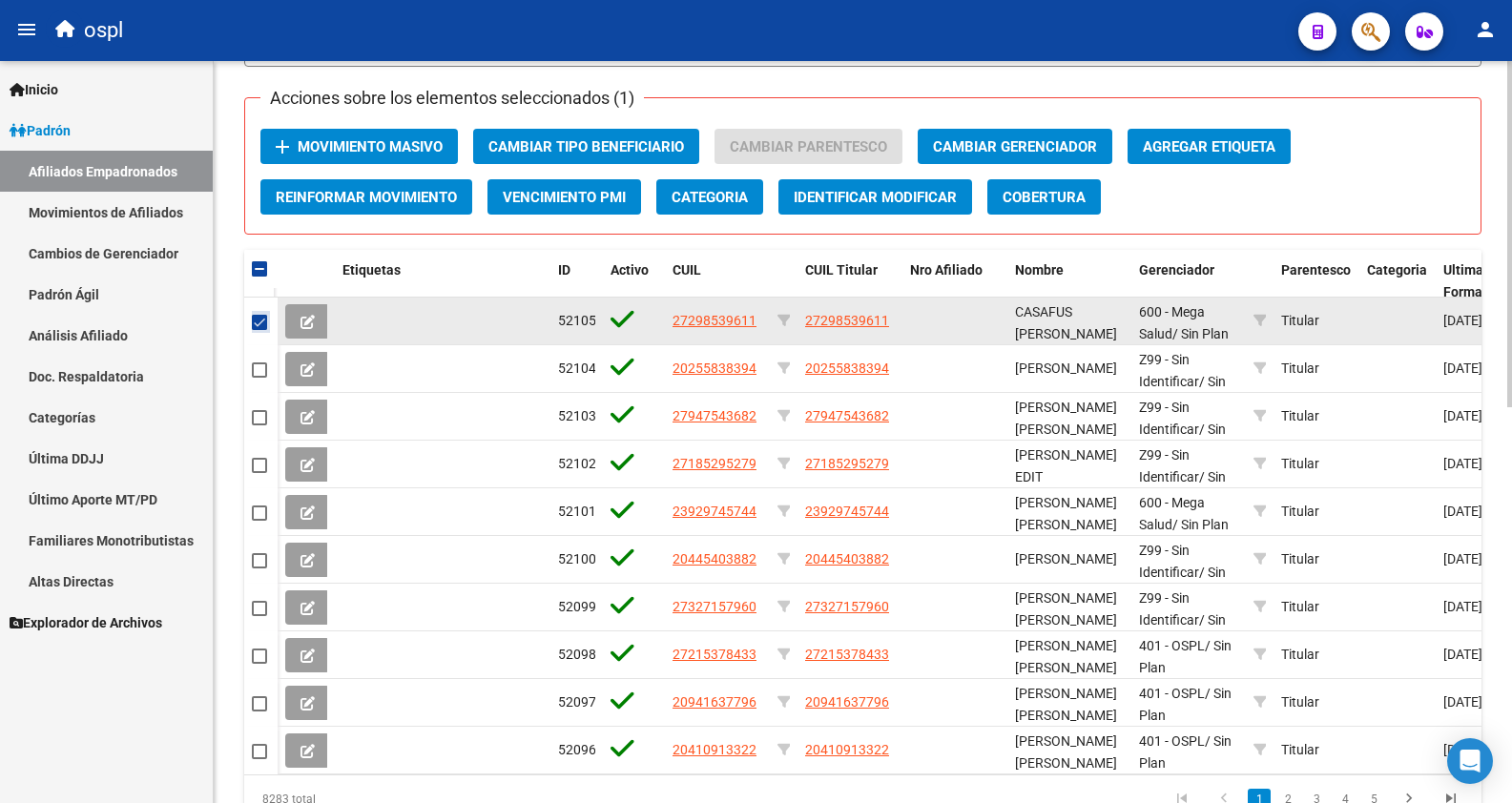
click at [257, 322] on span at bounding box center [259, 323] width 16 height 16
click at [258, 330] on input "checkbox" at bounding box center [258, 330] width 1 height 1
checkbox input "false"
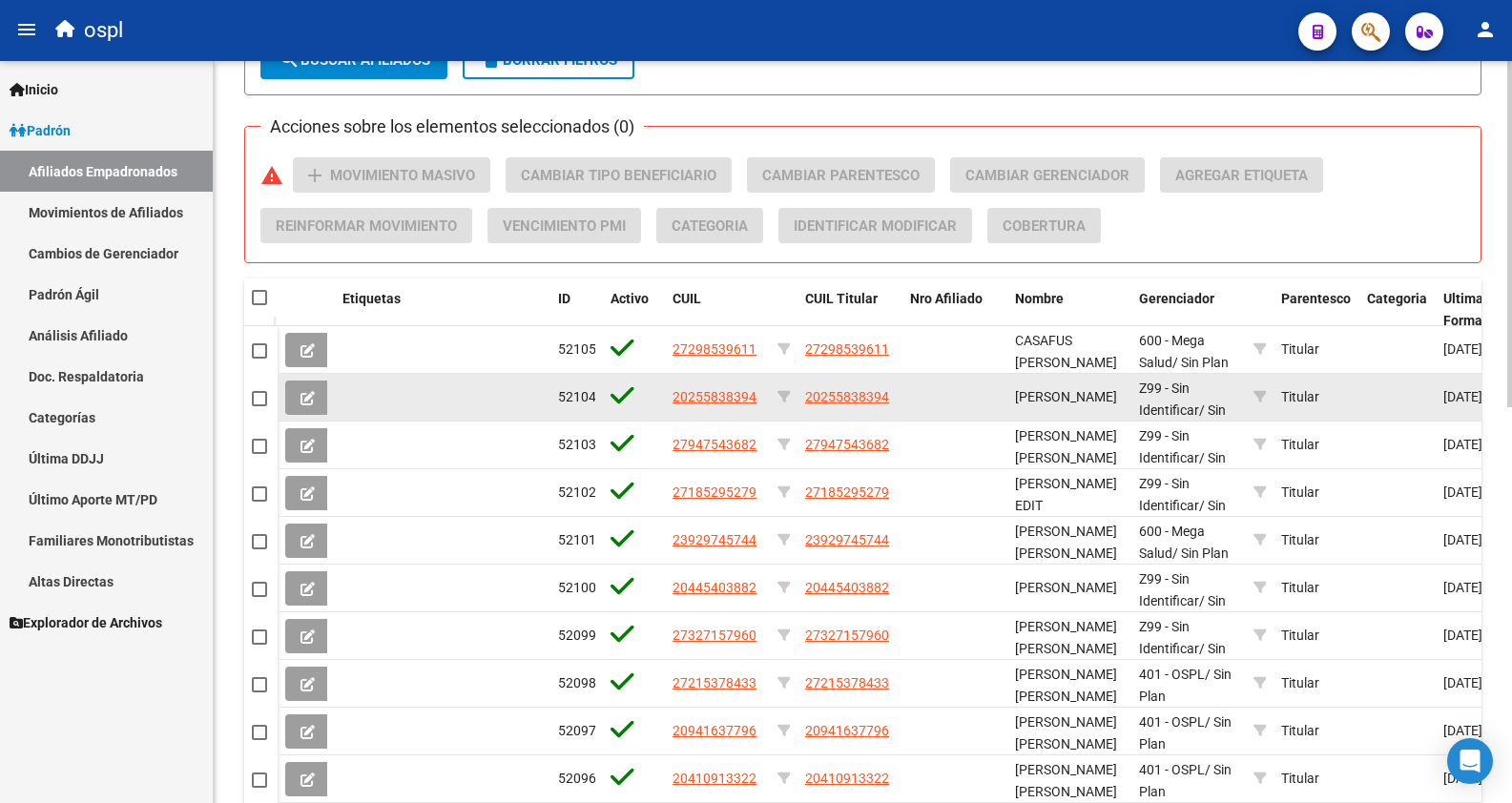
scroll to position [751, 0]
